Goal: Information Seeking & Learning: Find contact information

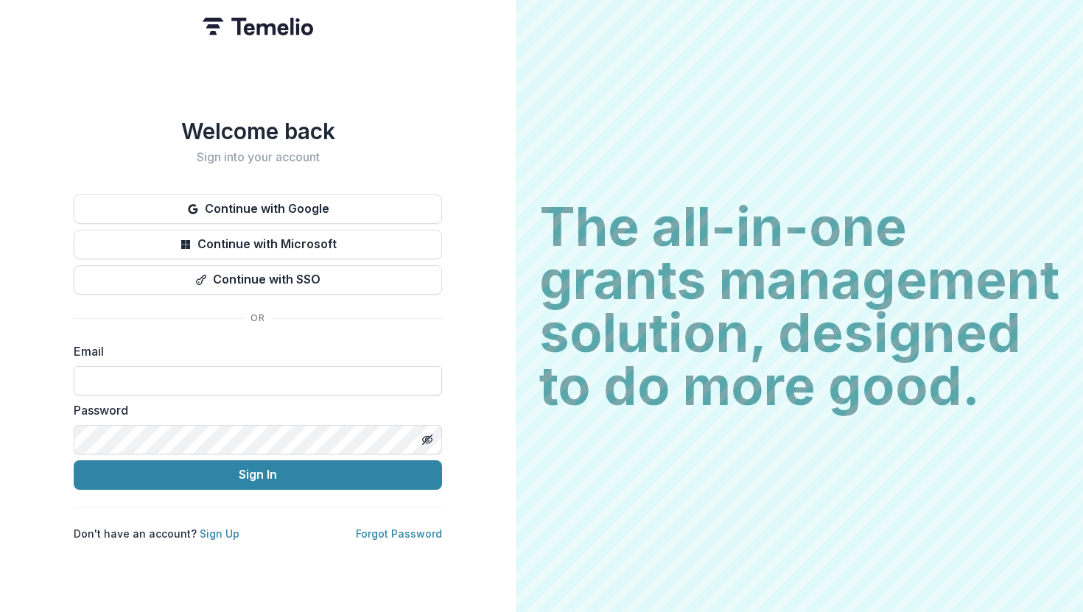
click at [172, 376] on input at bounding box center [258, 380] width 368 height 29
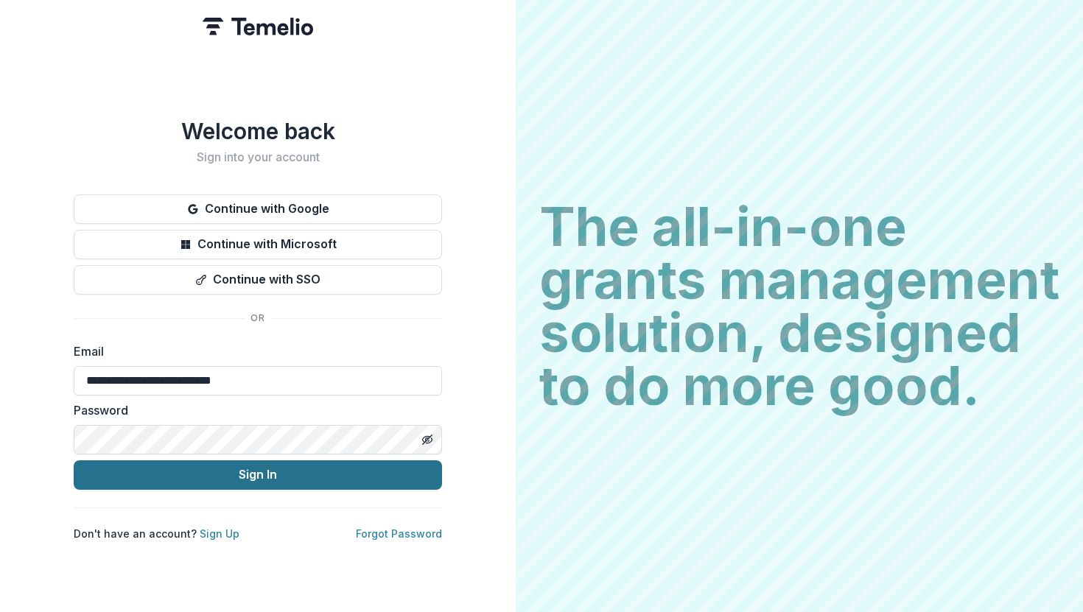
click at [204, 467] on button "Sign In" at bounding box center [258, 474] width 368 height 29
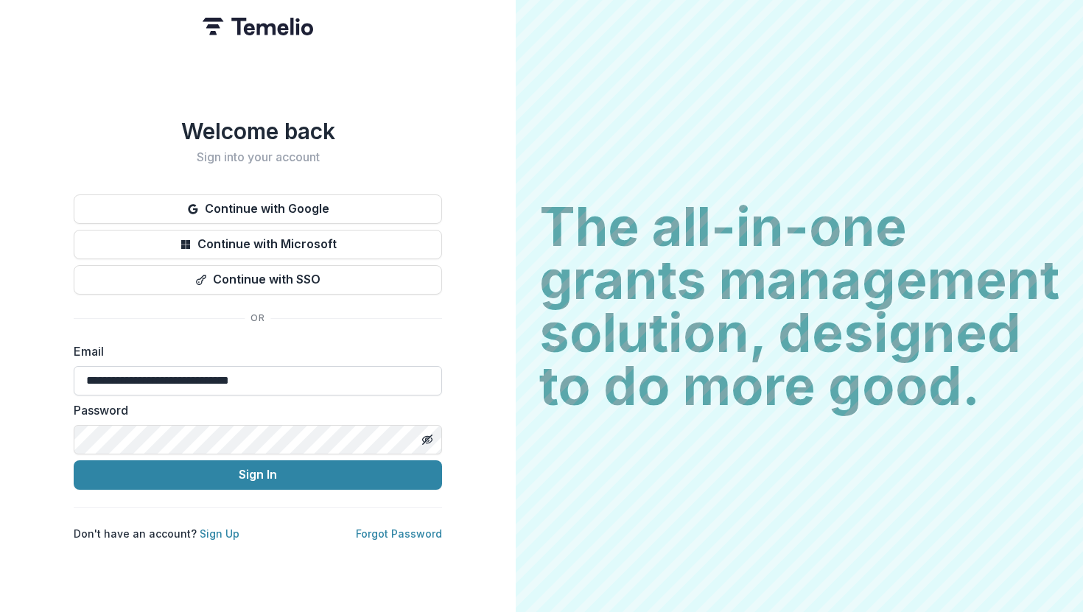
type input "**********"
click at [74, 460] on button "Sign In" at bounding box center [258, 474] width 368 height 29
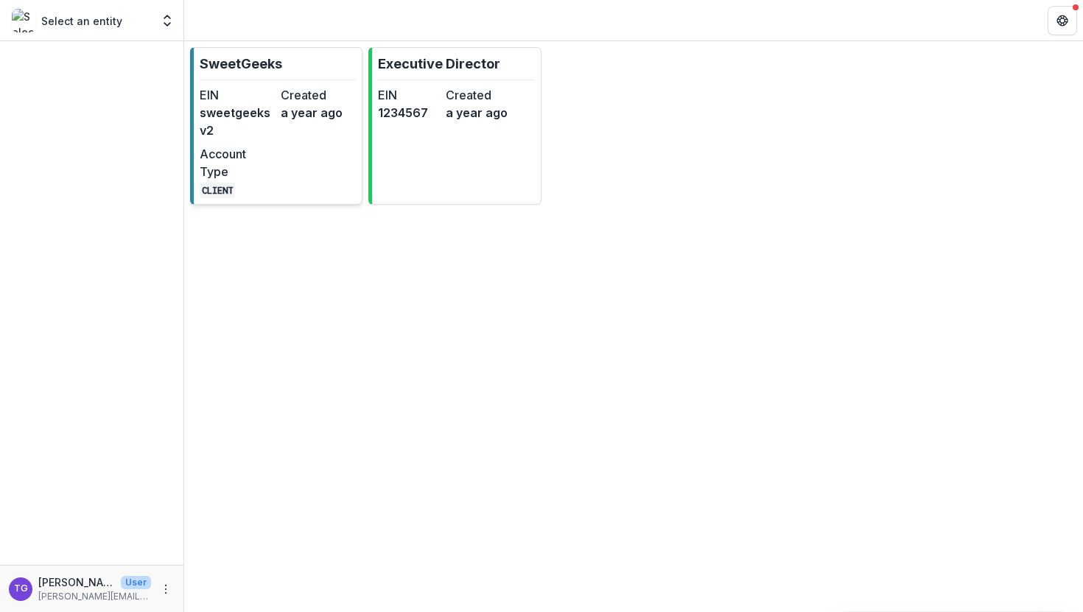
click at [261, 124] on dd "sweetgeeksv2" at bounding box center [237, 121] width 75 height 35
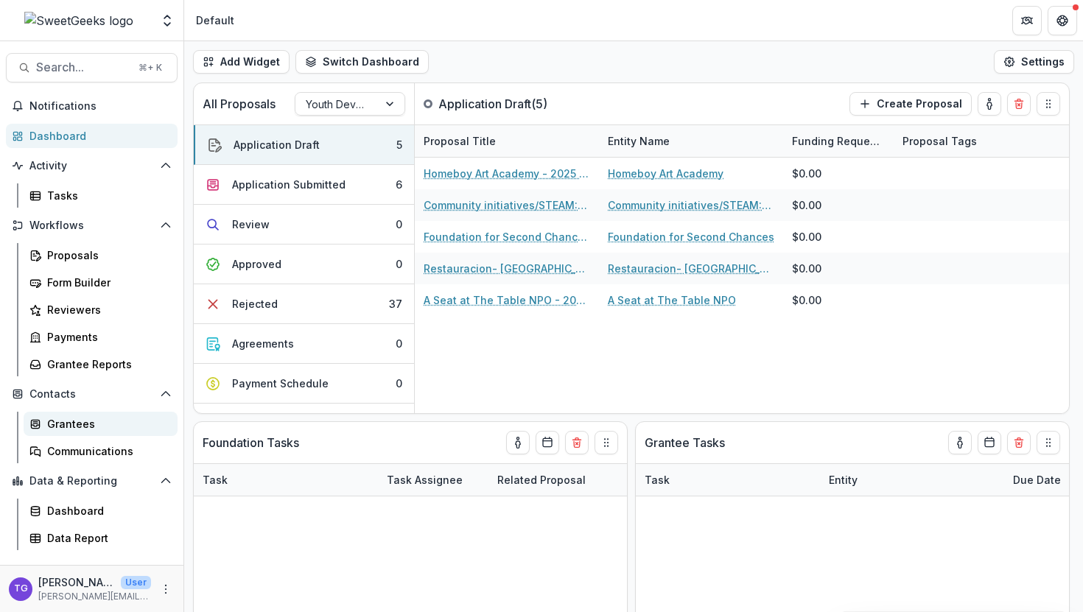
click at [78, 418] on div "Grantees" at bounding box center [106, 423] width 119 height 15
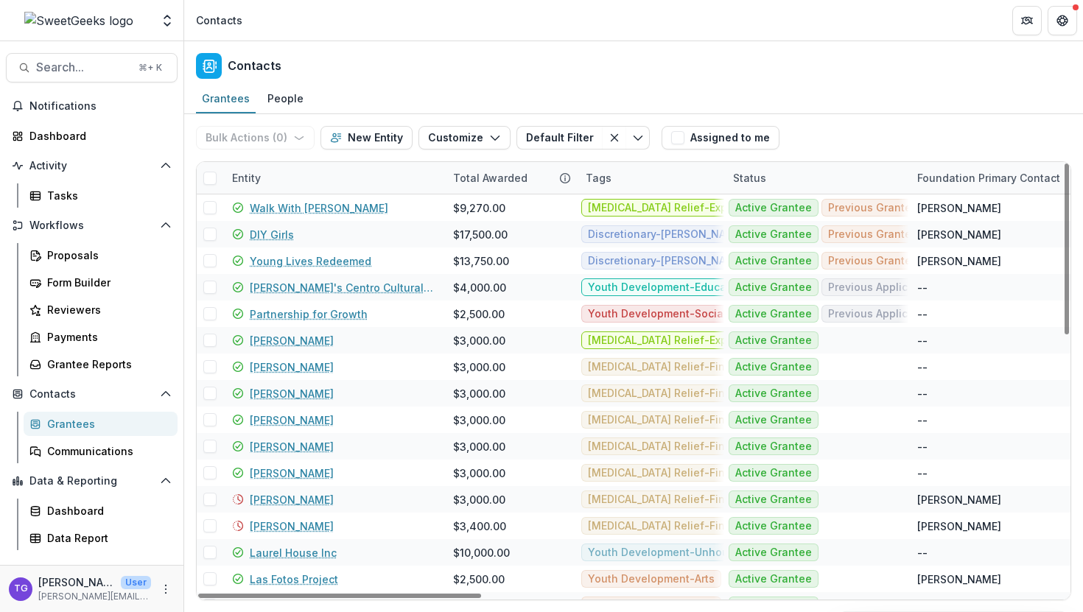
click at [370, 173] on div "Entity" at bounding box center [333, 178] width 221 height 32
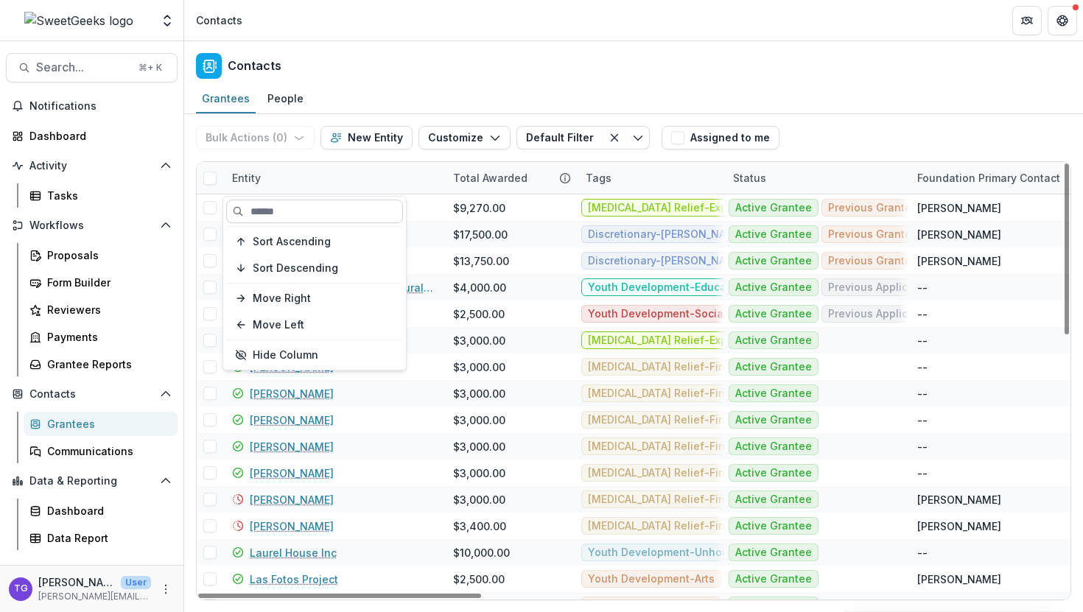
click at [340, 208] on input at bounding box center [314, 212] width 177 height 24
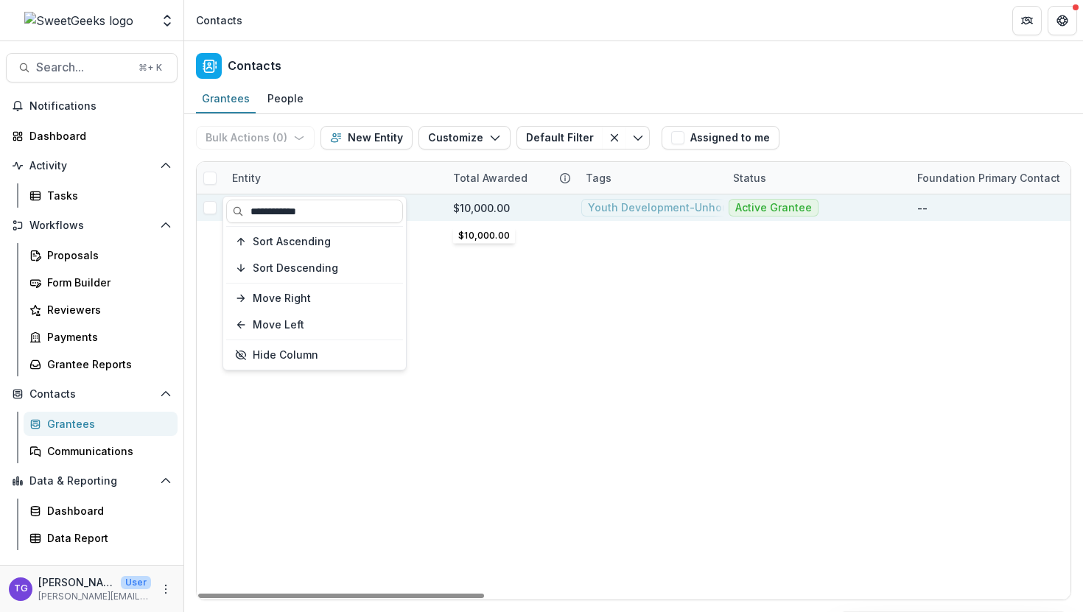
type input "**********"
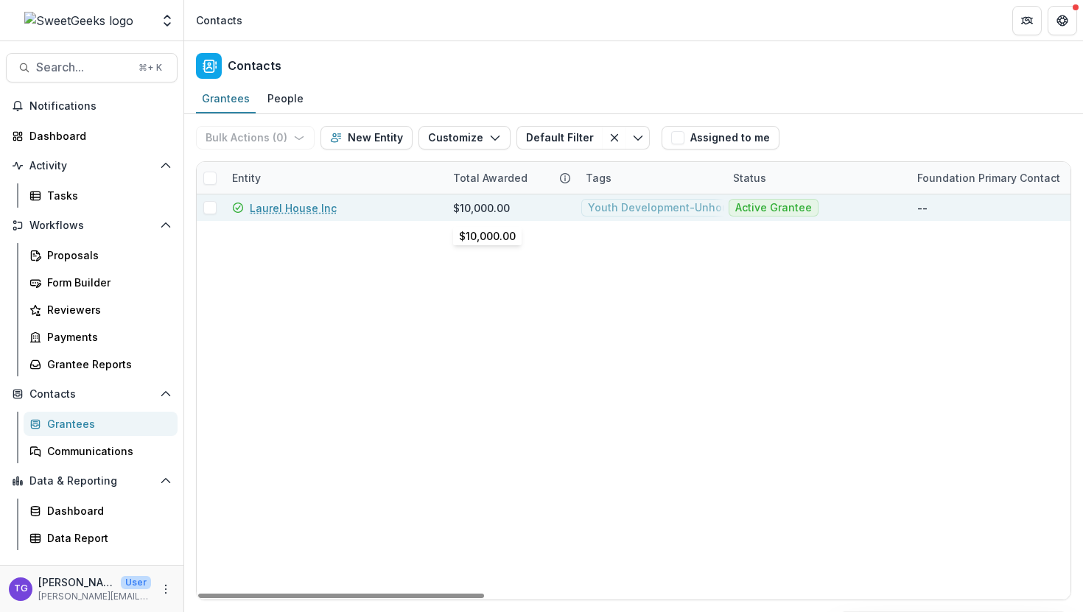
click at [494, 215] on div "$10,000.00" at bounding box center [510, 207] width 115 height 27
click at [278, 208] on link "Laurel House Inc" at bounding box center [293, 207] width 87 height 15
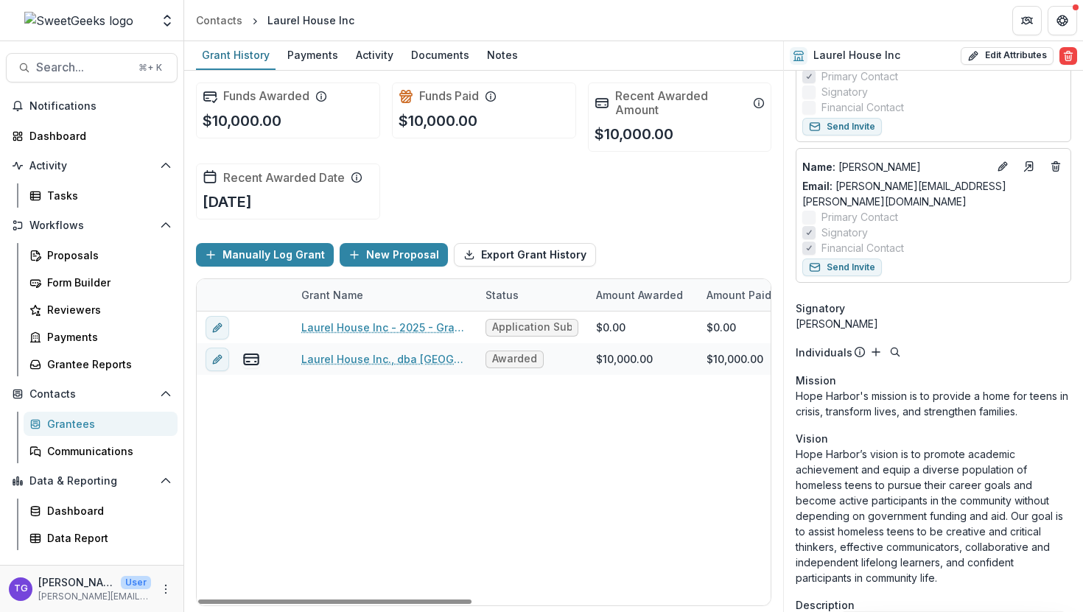
scroll to position [213, 0]
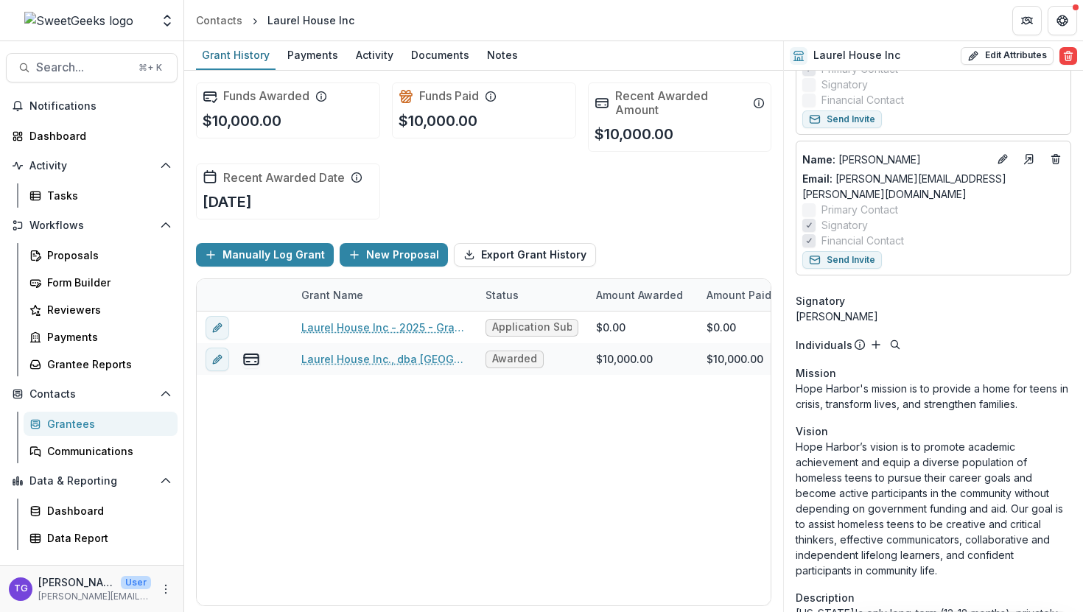
drag, startPoint x: 1044, startPoint y: 383, endPoint x: 791, endPoint y: 370, distance: 253.0
copy p "Hope Harbor's mission is to provide a home for teens in crisis, transform lives…"
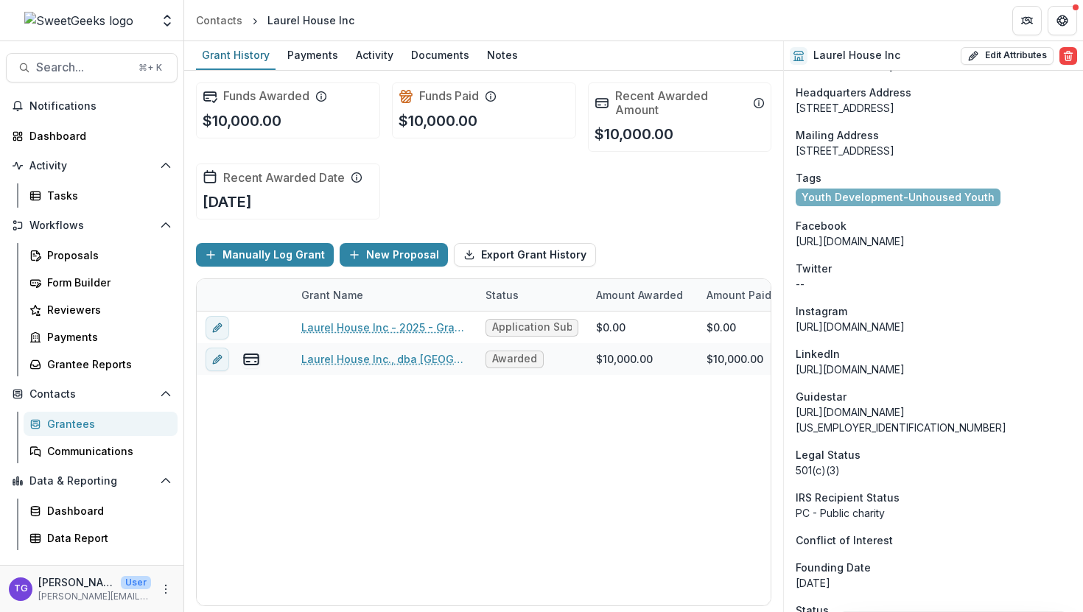
scroll to position [1095, 0]
click at [844, 360] on div "[URL][DOMAIN_NAME]" at bounding box center [933, 367] width 275 height 15
drag, startPoint x: 836, startPoint y: 360, endPoint x: 791, endPoint y: 351, distance: 45.9
copy div "[URL][DOMAIN_NAME]"
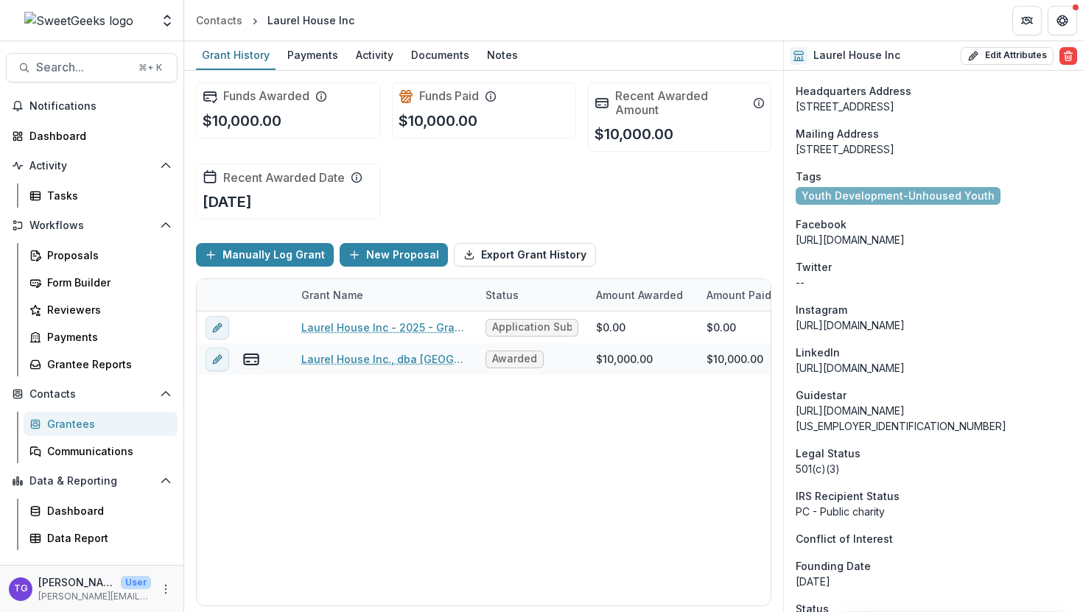
click at [936, 360] on div "[URL][DOMAIN_NAME]" at bounding box center [933, 367] width 275 height 15
drag, startPoint x: 936, startPoint y: 345, endPoint x: 1057, endPoint y: 355, distance: 121.2
click at [1057, 360] on div "[URL][DOMAIN_NAME]" at bounding box center [933, 367] width 275 height 15
copy div "hopeharborformerlylaurelhouse"
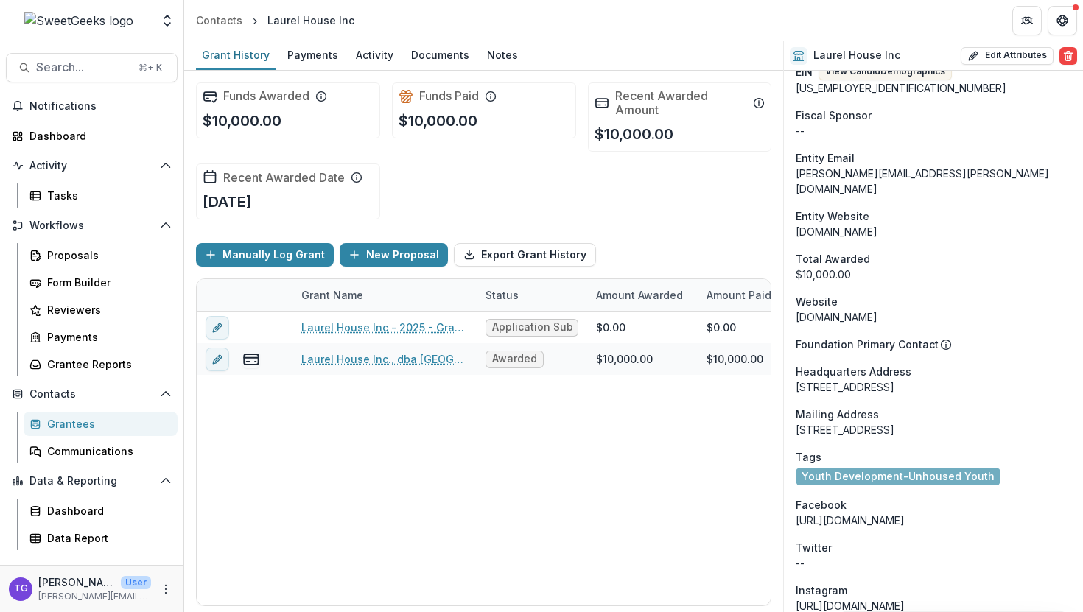
scroll to position [816, 0]
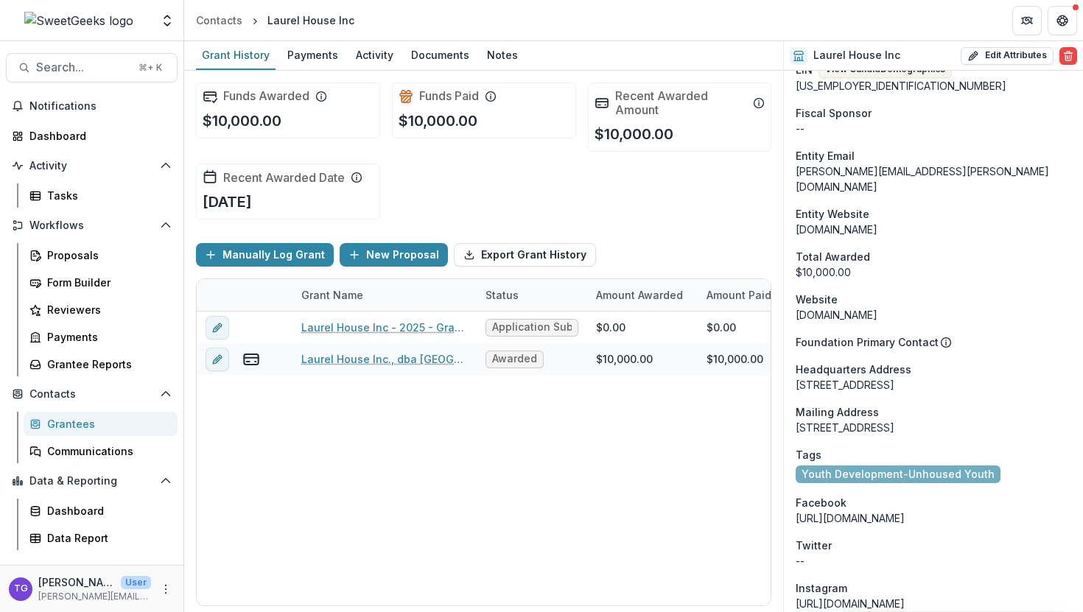
drag, startPoint x: 902, startPoint y: 188, endPoint x: 796, endPoint y: 197, distance: 106.4
click at [796, 222] on div "[DOMAIN_NAME]" at bounding box center [933, 229] width 275 height 15
copy div "[DOMAIN_NAME]"
